Goal: Find specific page/section: Find specific page/section

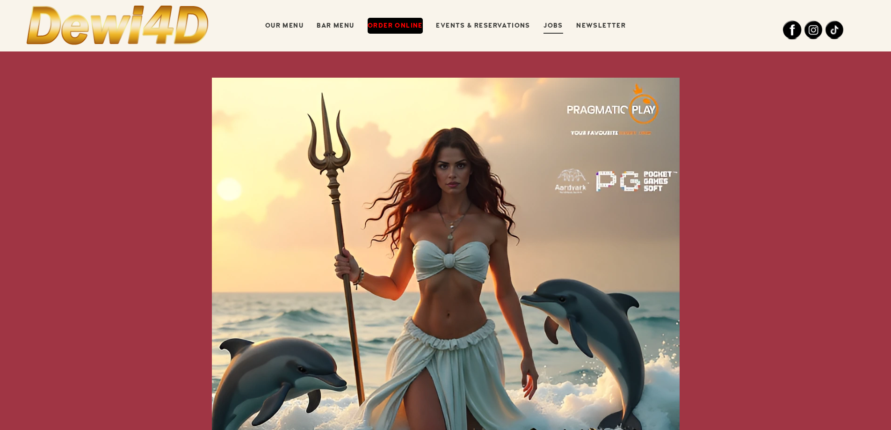
scroll to position [312, 0]
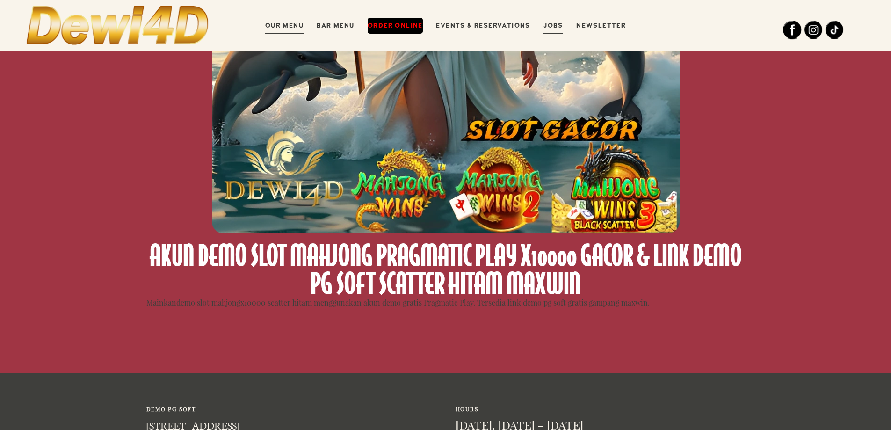
click at [293, 25] on link "Our Menu" at bounding box center [284, 26] width 38 height 16
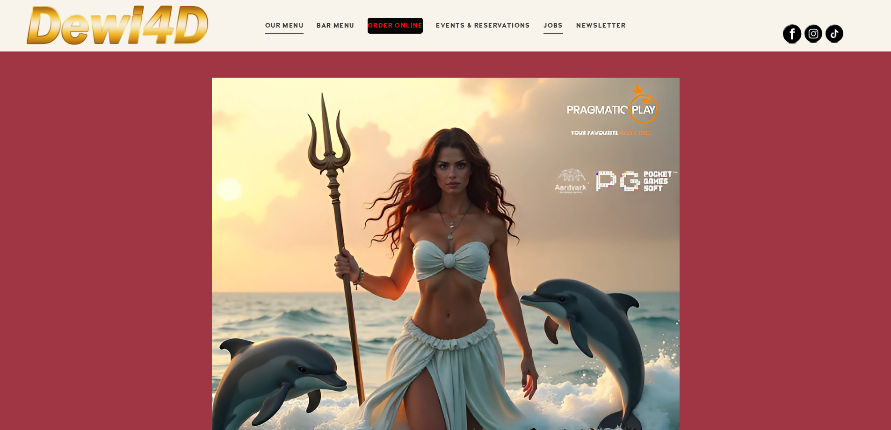
click at [275, 23] on link "Our Menu" at bounding box center [284, 26] width 38 height 16
